Goal: Information Seeking & Learning: Understand process/instructions

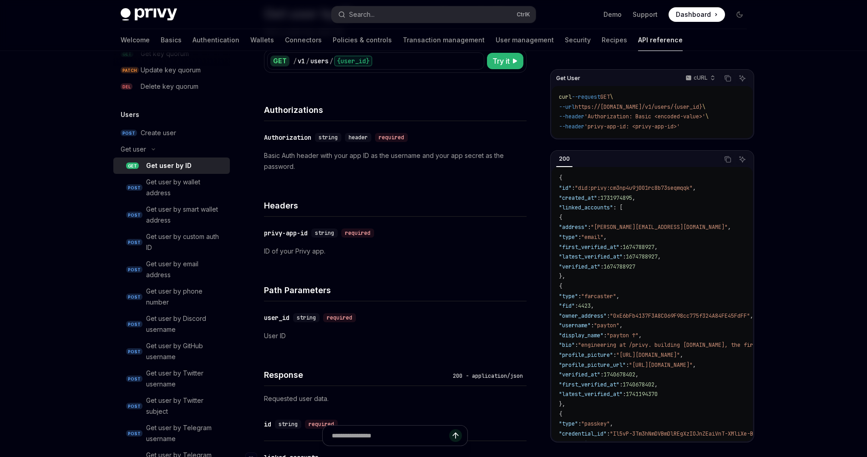
scroll to position [63, 0]
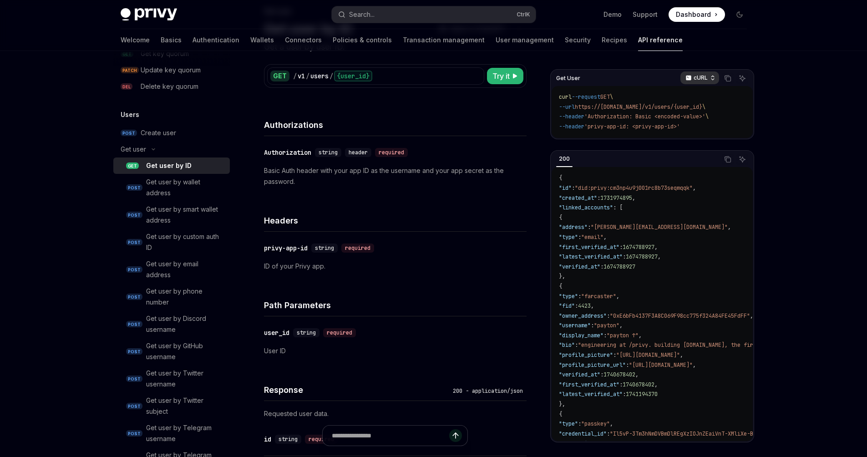
click at [708, 77] on div "cURL" at bounding box center [699, 77] width 39 height 13
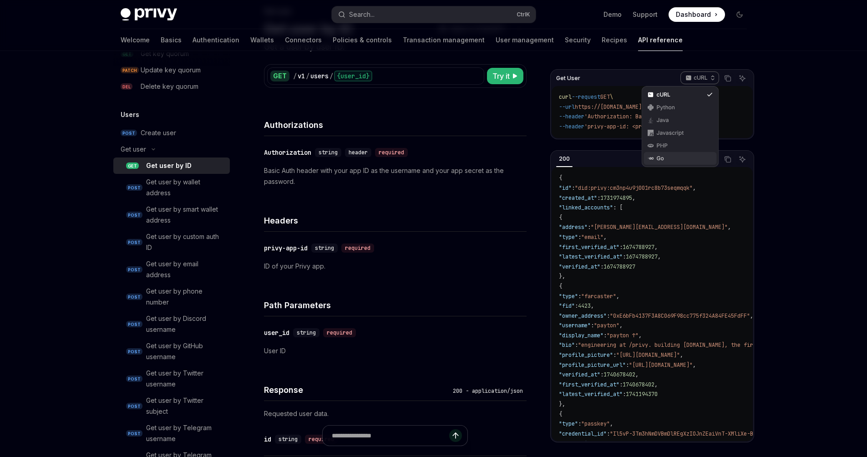
click at [671, 163] on div "Go" at bounding box center [680, 158] width 73 height 13
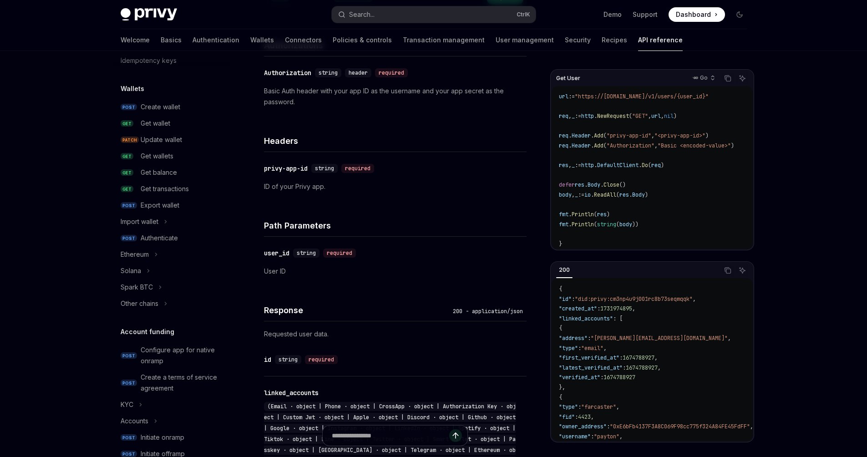
scroll to position [0, 0]
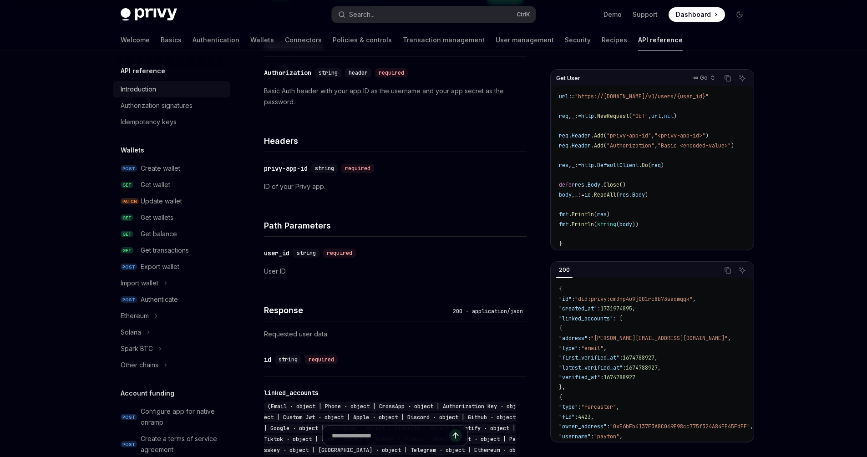
click at [140, 92] on div "Introduction" at bounding box center [138, 89] width 35 height 11
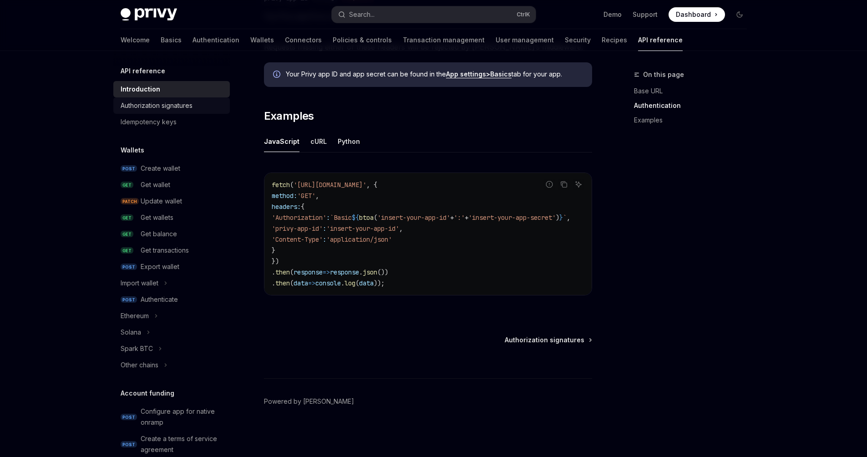
click at [159, 108] on div "Authorization signatures" at bounding box center [157, 105] width 72 height 11
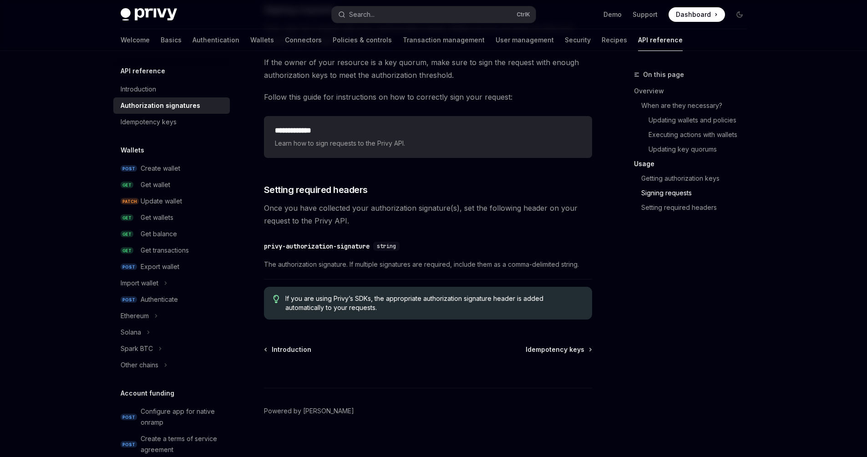
scroll to position [1458, 0]
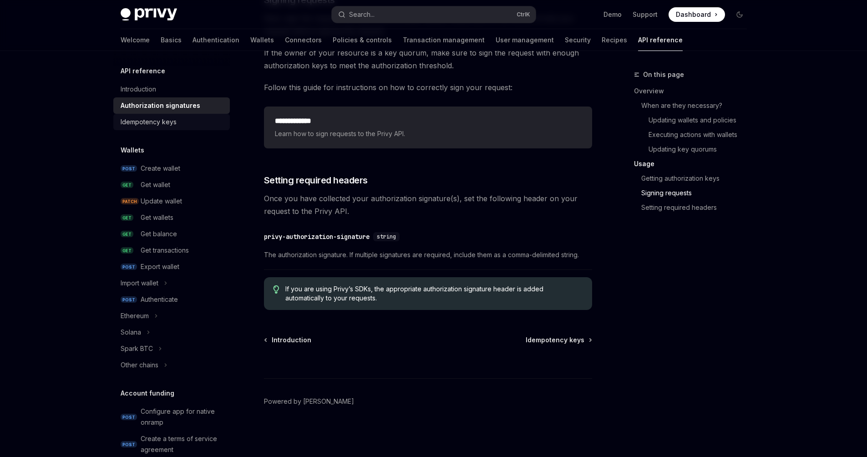
click at [171, 125] on div "Idempotency keys" at bounding box center [149, 121] width 56 height 11
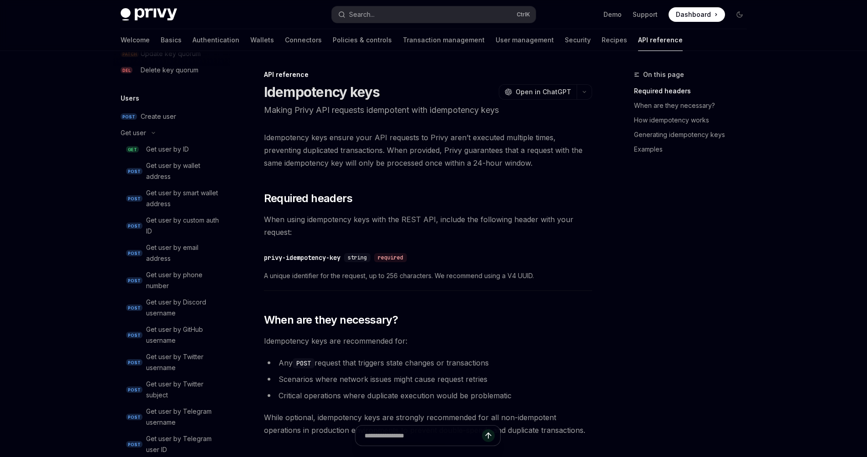
scroll to position [650, 0]
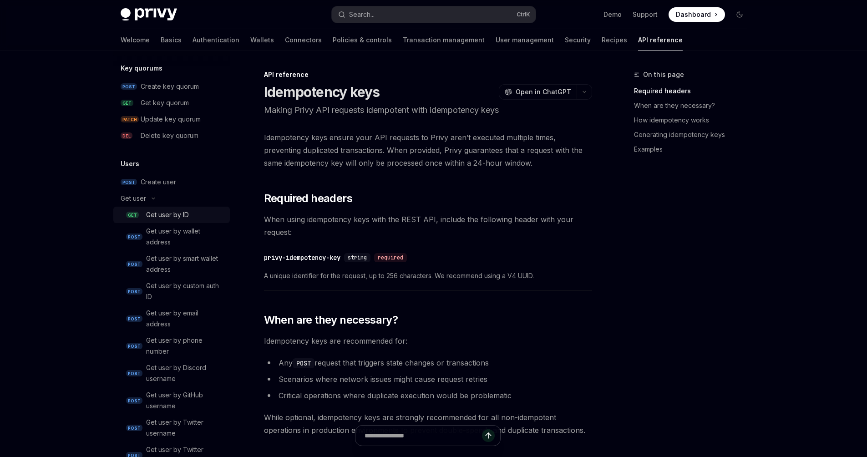
click at [178, 213] on div "Get user by ID" at bounding box center [167, 214] width 43 height 11
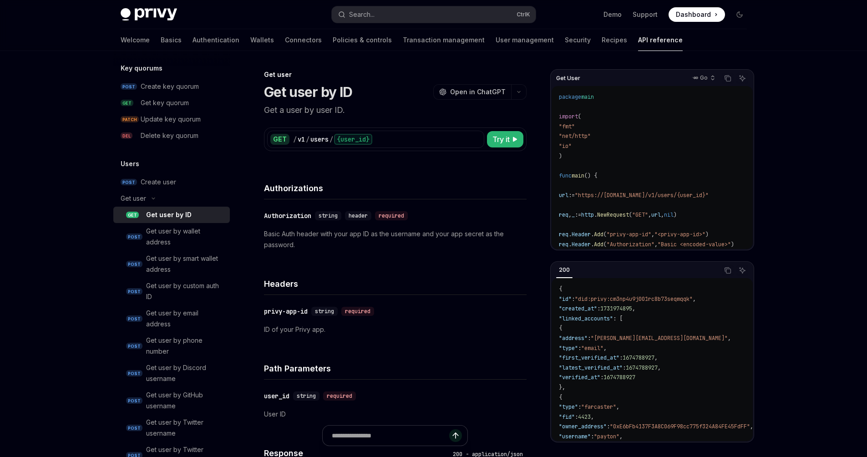
type textarea "*"
click at [473, 95] on span "Open in ChatGPT" at bounding box center [478, 91] width 56 height 9
